Goal: Task Accomplishment & Management: Manage account settings

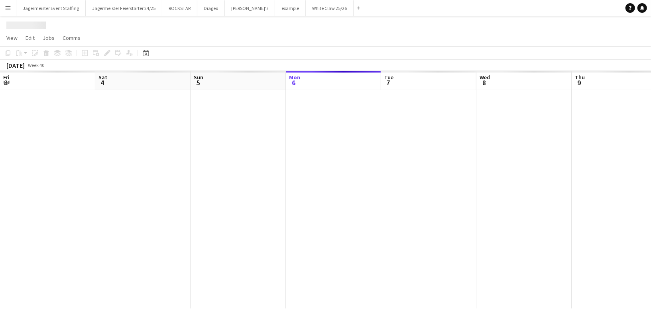
scroll to position [0, 190]
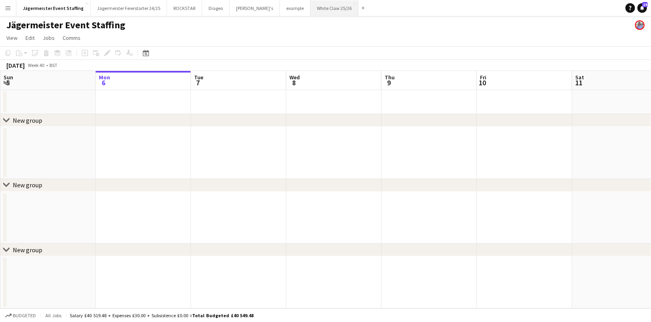
click at [311, 9] on button "White Claw 25/26 Close" at bounding box center [335, 8] width 48 height 16
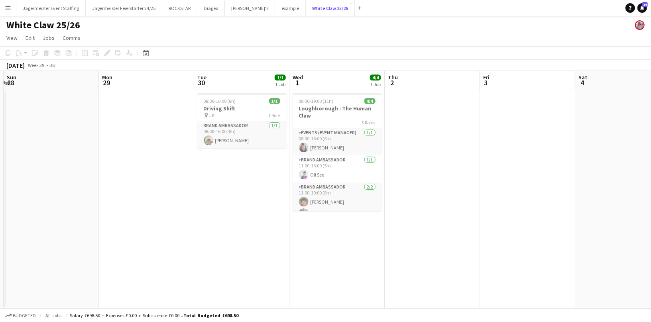
scroll to position [0, 310]
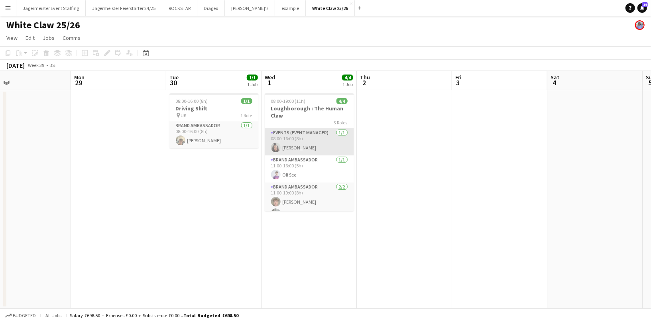
click at [310, 136] on app-card-role "Events (Event Manager) [DATE] 08:00-16:00 (8h) [PERSON_NAME]" at bounding box center [309, 141] width 89 height 27
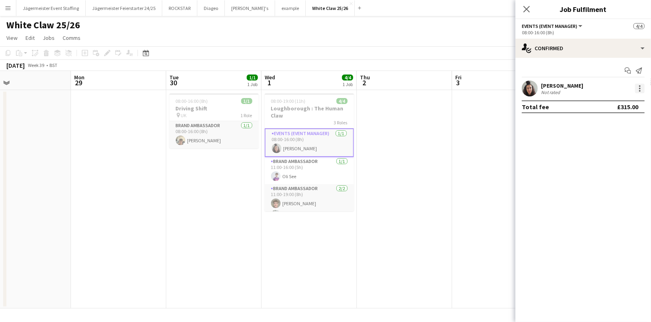
click at [641, 87] on div at bounding box center [640, 89] width 10 height 10
click at [613, 98] on button "Edit fee" at bounding box center [614, 103] width 62 height 19
click at [637, 92] on div at bounding box center [640, 89] width 10 height 10
click at [605, 52] on div at bounding box center [325, 161] width 651 height 322
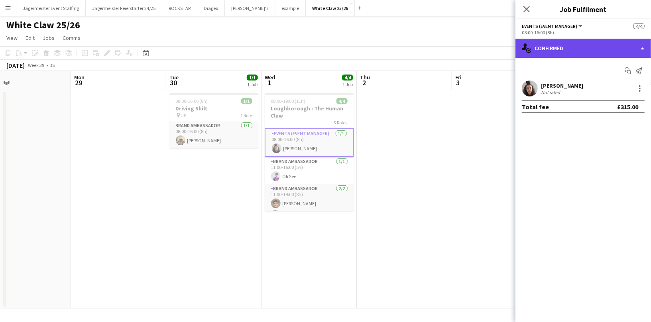
click at [606, 47] on div "single-neutral-actions-check-2 Confirmed" at bounding box center [584, 48] width 136 height 19
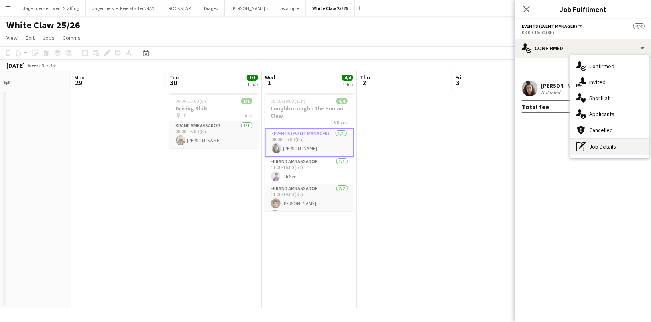
click at [614, 147] on div "pen-write Job Details" at bounding box center [609, 147] width 79 height 16
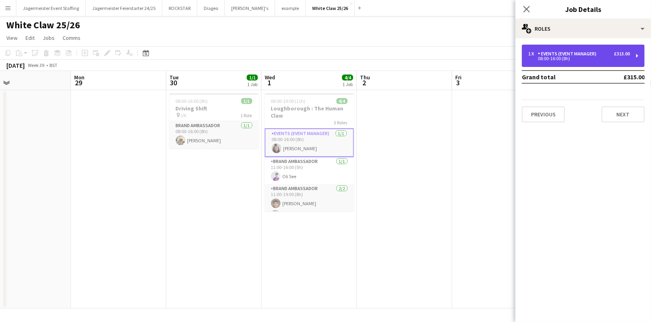
click at [587, 59] on div "08:00-16:00 (8h)" at bounding box center [579, 59] width 102 height 4
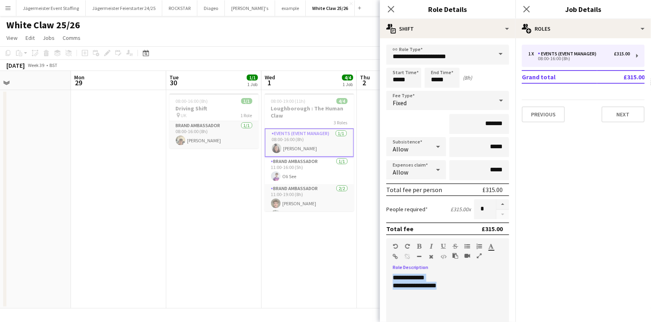
drag, startPoint x: 451, startPoint y: 289, endPoint x: 387, endPoint y: 267, distance: 67.9
click at [387, 268] on div "**********" at bounding box center [447, 318] width 123 height 101
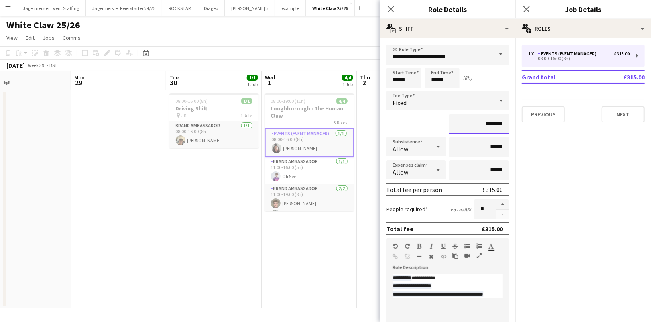
drag, startPoint x: 507, startPoint y: 123, endPoint x: 489, endPoint y: 122, distance: 17.6
click at [489, 122] on input "*******" at bounding box center [479, 124] width 60 height 20
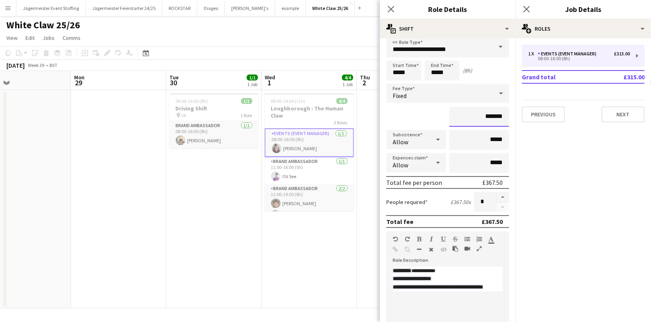
scroll to position [11, 0]
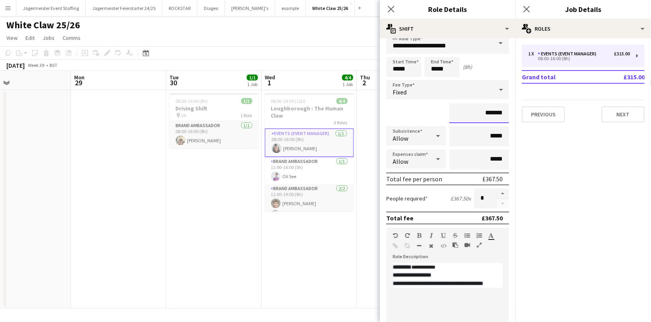
type input "*******"
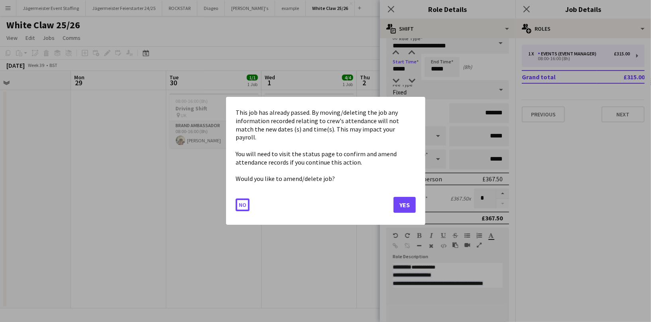
drag, startPoint x: 410, startPoint y: 68, endPoint x: 360, endPoint y: 67, distance: 49.5
click at [360, 67] on body "Menu Boards Boards Boards All jobs Status Workforce Workforce My Workforce Recr…" at bounding box center [325, 161] width 651 height 322
click at [406, 203] on button "Yes" at bounding box center [405, 205] width 22 height 16
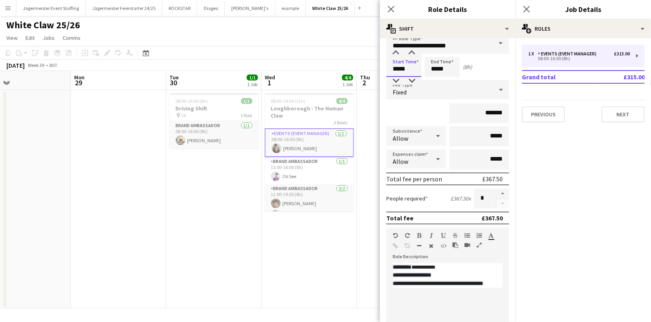
drag, startPoint x: 404, startPoint y: 70, endPoint x: 349, endPoint y: 70, distance: 55.0
click at [349, 70] on body "Menu Boards Boards Boards All jobs Status Workforce Workforce My Workforce Recr…" at bounding box center [325, 161] width 651 height 322
type input "*****"
drag, startPoint x: 450, startPoint y: 69, endPoint x: 398, endPoint y: 69, distance: 52.2
click at [398, 69] on div "Start Time ***** End Time ***** (8h 45m)" at bounding box center [447, 67] width 123 height 20
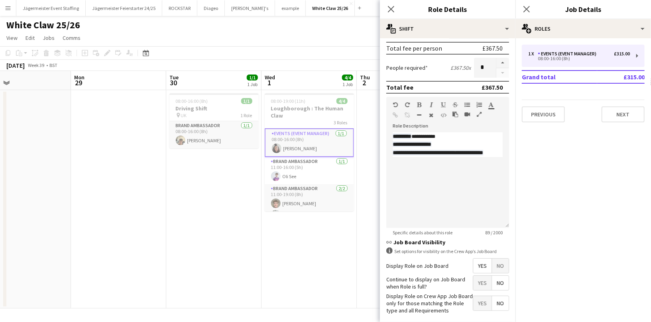
scroll to position [177, 0]
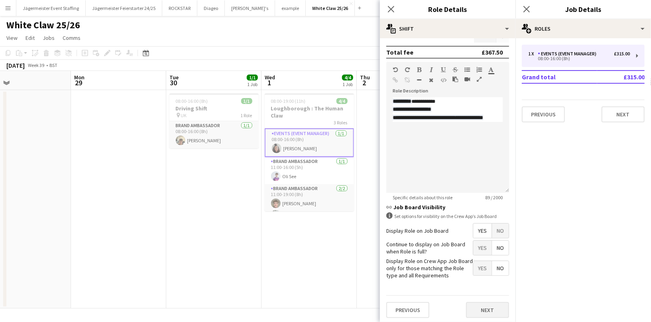
type input "*****"
click at [489, 308] on button "Next" at bounding box center [487, 310] width 43 height 16
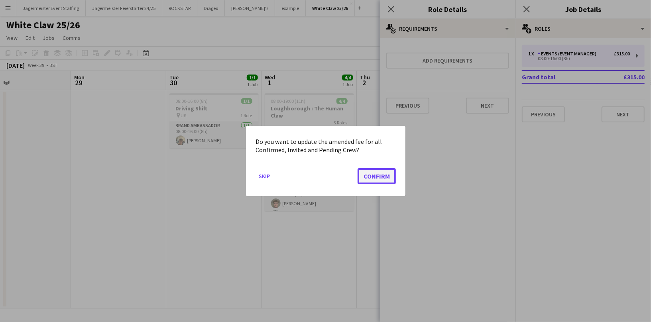
click at [369, 176] on button "Confirm" at bounding box center [377, 176] width 38 height 16
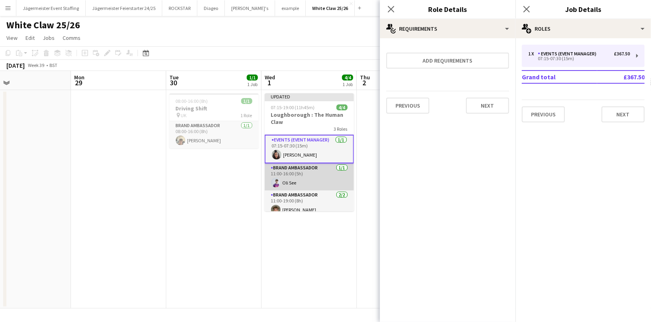
click at [309, 176] on app-card-role "Brand Ambassador [DATE] 11:00-16:00 (5h) [PERSON_NAME]" at bounding box center [309, 177] width 89 height 27
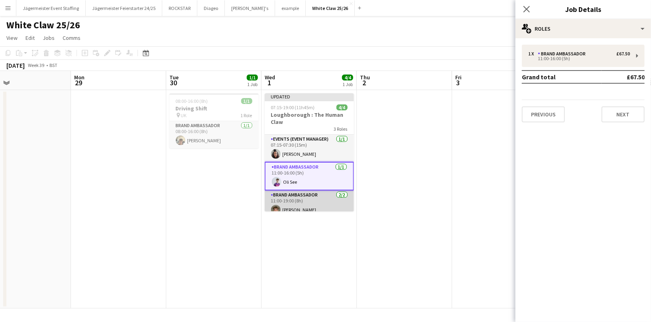
click at [313, 198] on app-card-role "Brand Ambassador [DATE] 11:00-19:00 (8h) [PERSON_NAME] [PERSON_NAME]" at bounding box center [309, 210] width 89 height 39
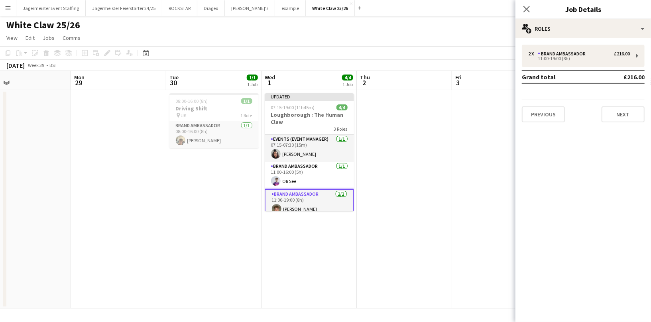
scroll to position [17, 0]
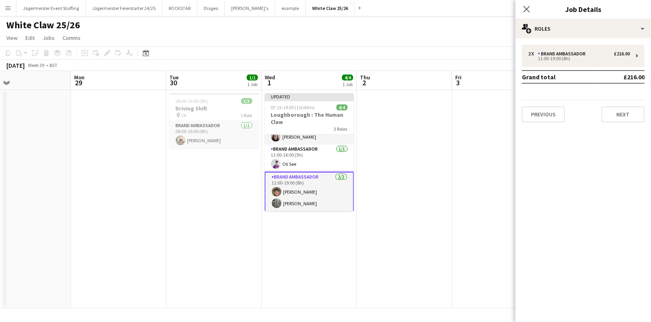
click at [535, 4] on div "Close pop-in" at bounding box center [527, 9] width 22 height 18
click at [531, 5] on app-icon "Close pop-in" at bounding box center [527, 10] width 12 height 12
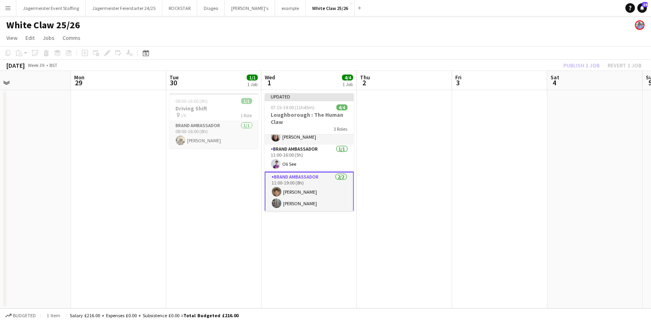
click at [493, 165] on app-date-cell at bounding box center [499, 199] width 95 height 219
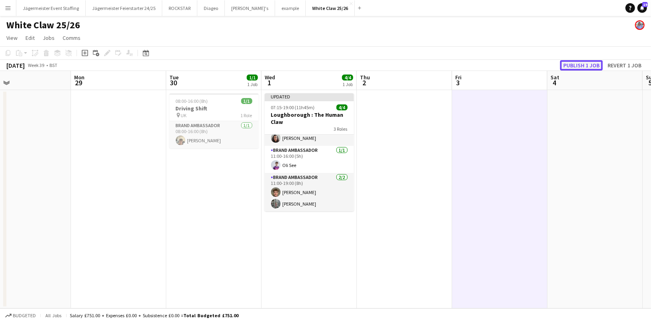
click at [591, 65] on button "Publish 1 job" at bounding box center [581, 65] width 43 height 10
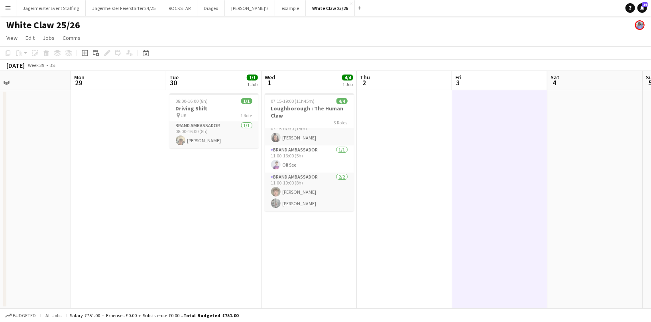
scroll to position [10, 0]
